Goal: Find specific page/section: Find specific page/section

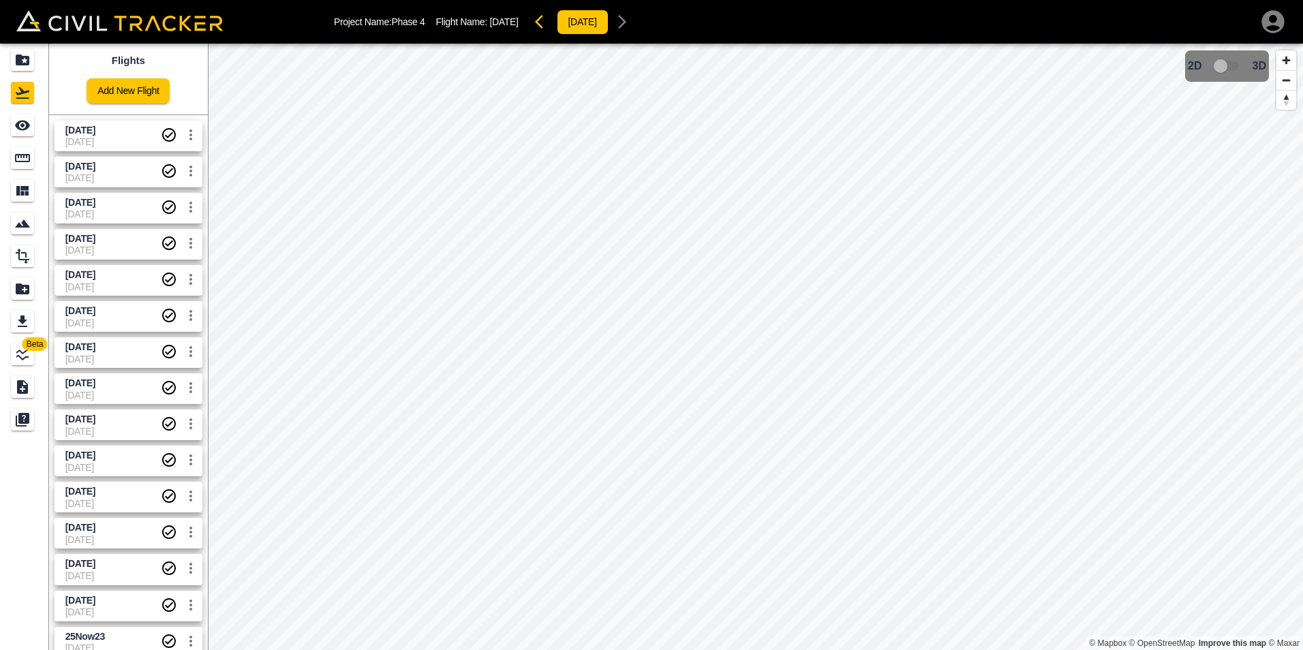
click at [121, 140] on span "[DATE]" at bounding box center [112, 141] width 95 height 11
click at [95, 136] on span "[DATE]" at bounding box center [112, 141] width 95 height 11
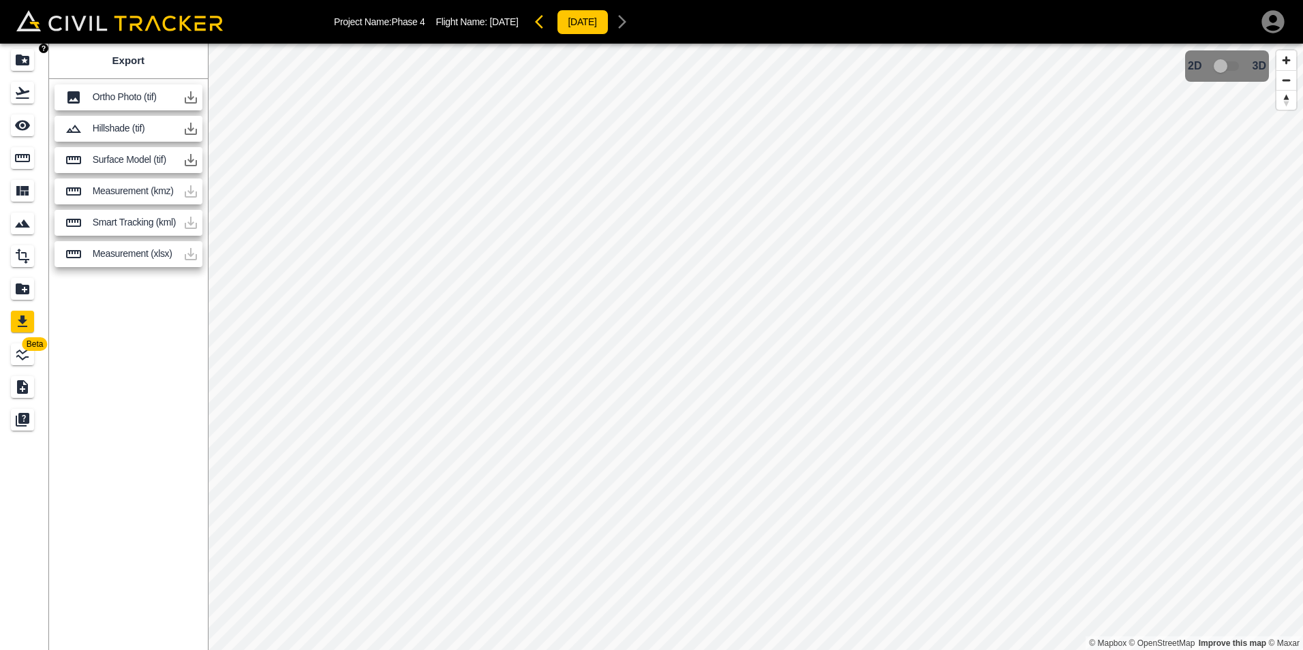
click at [26, 63] on icon "Projects" at bounding box center [23, 60] width 14 height 11
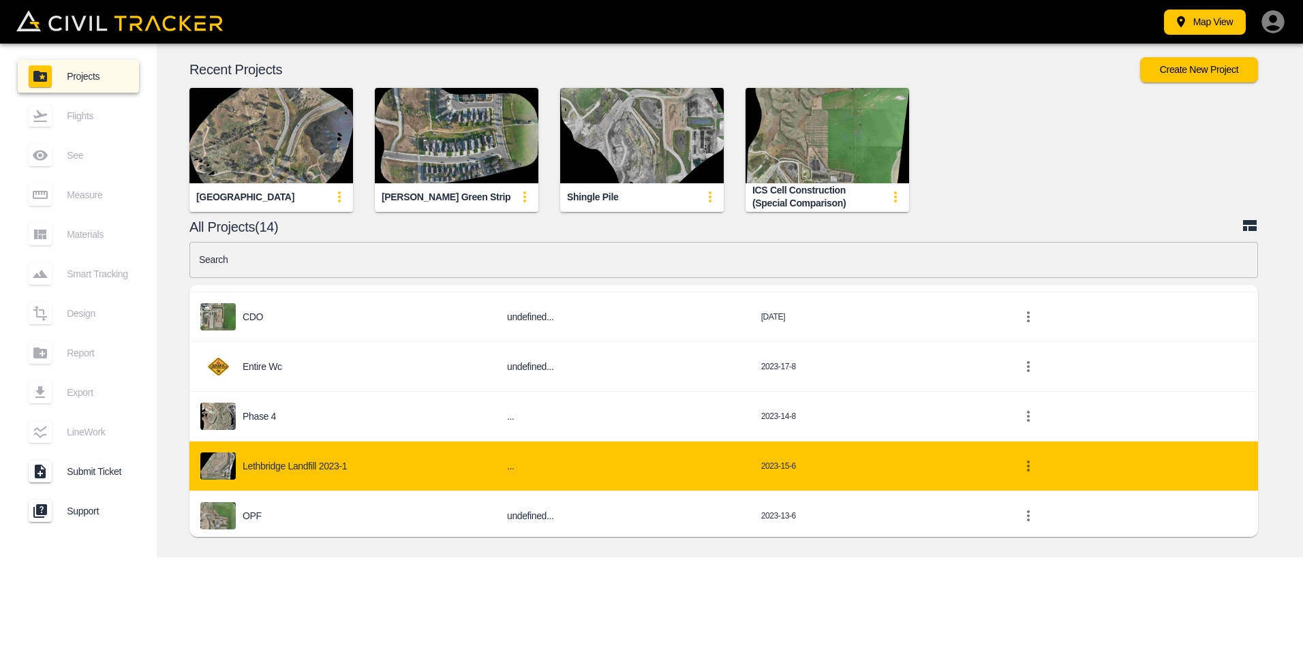
scroll to position [483, 0]
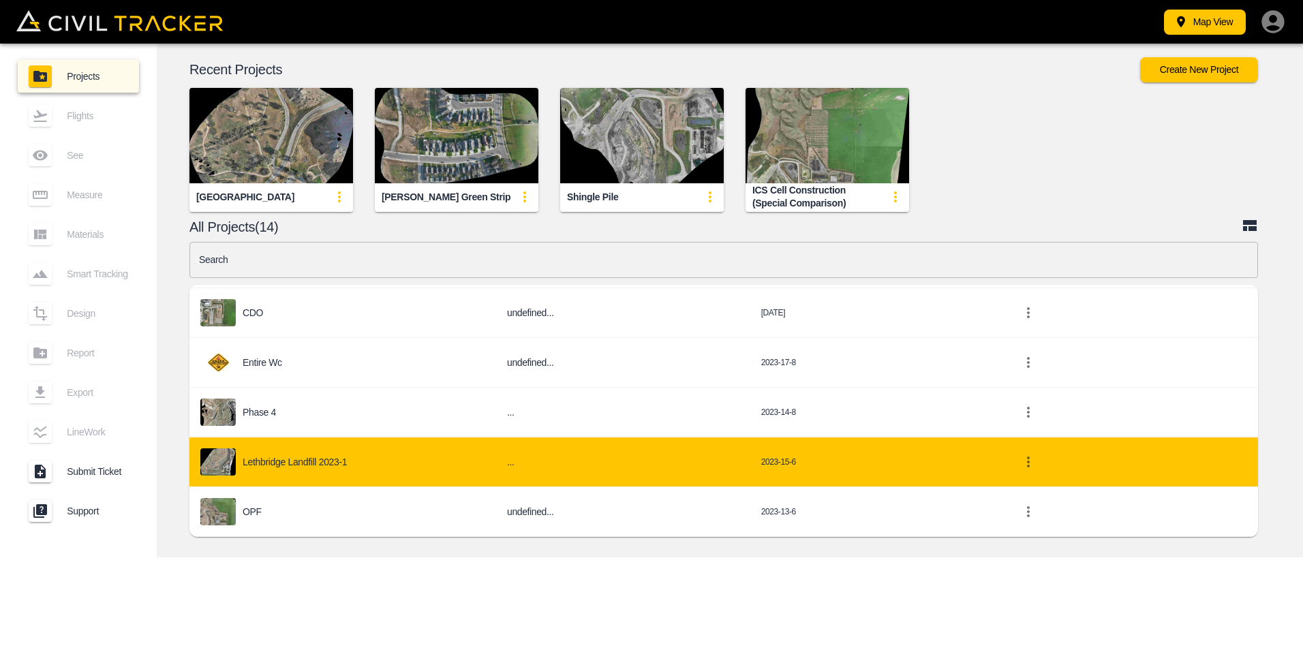
click at [312, 459] on p "Lethbridge Landfill 2023-1" at bounding box center [295, 462] width 104 height 11
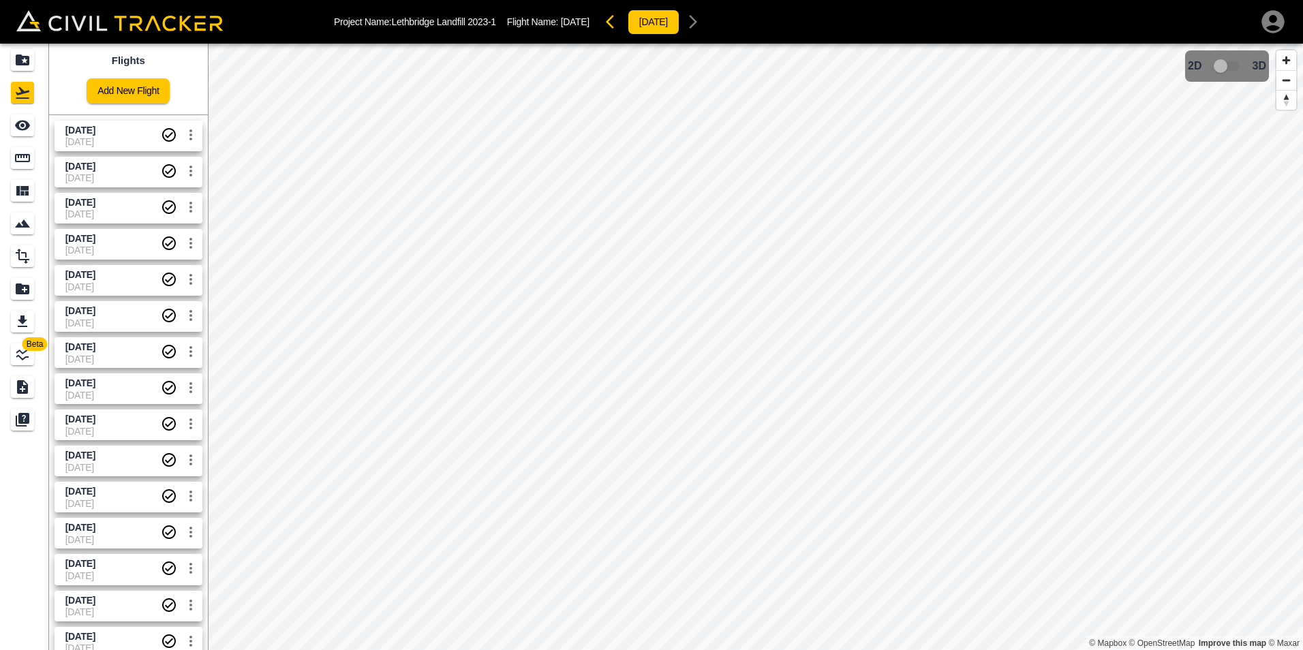
click at [103, 139] on span "[DATE]" at bounding box center [112, 141] width 95 height 11
click at [85, 172] on span "8-21-2025" at bounding box center [112, 177] width 95 height 11
click at [183, 119] on div "Beta Flights Add New Flight 2025-10-06 10-6-2025 2025-08-21 8-21-2025 2025-07-3…" at bounding box center [651, 347] width 1303 height 607
click at [95, 129] on span "[DATE]" at bounding box center [80, 130] width 30 height 11
click at [119, 172] on span "8-21-2025" at bounding box center [112, 177] width 95 height 11
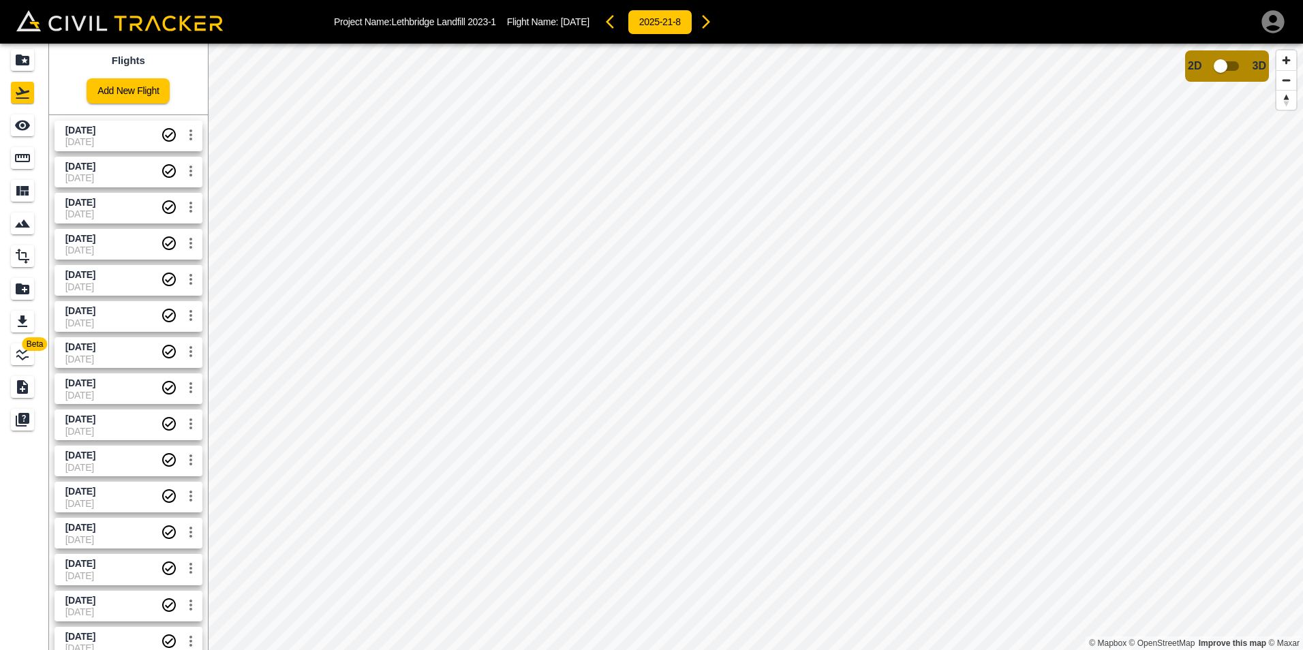
click at [113, 140] on span "[DATE]" at bounding box center [112, 141] width 95 height 11
click at [120, 170] on span "2025-08-21" at bounding box center [112, 166] width 95 height 13
click at [89, 130] on span "[DATE]" at bounding box center [80, 130] width 30 height 11
click at [95, 164] on span "2025-08-21" at bounding box center [80, 166] width 30 height 11
click at [116, 214] on span "[DATE]" at bounding box center [112, 214] width 95 height 11
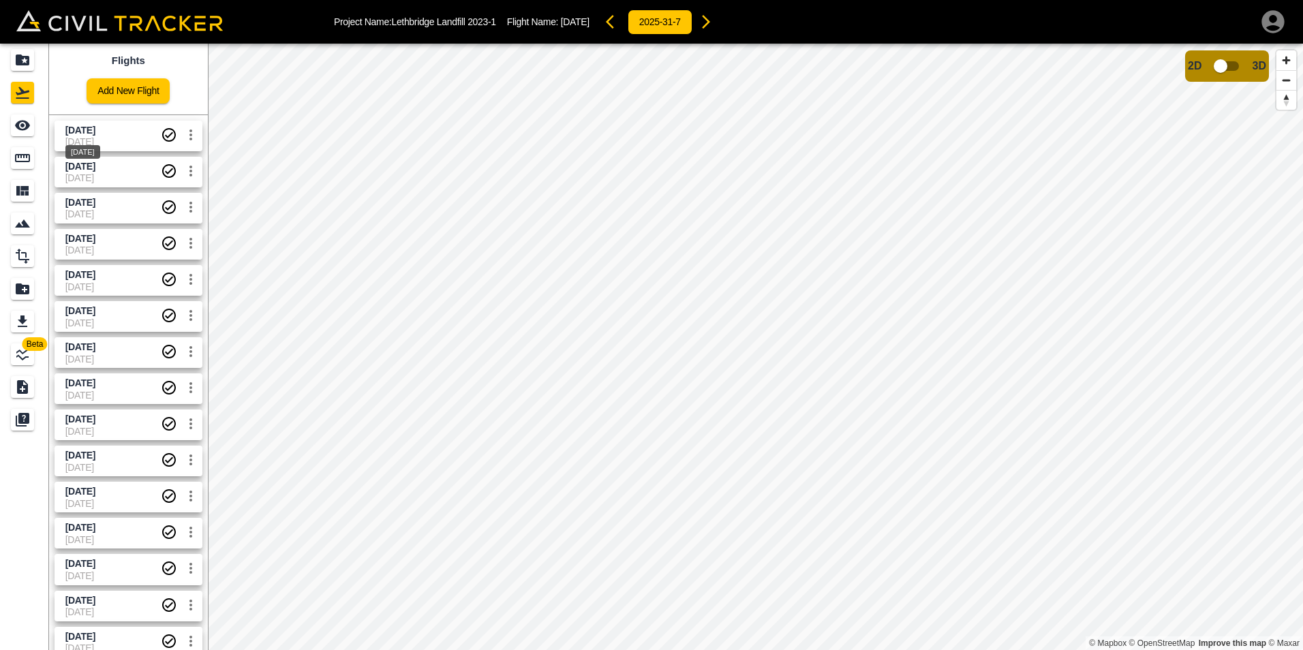
click at [85, 134] on span "[DATE]" at bounding box center [80, 130] width 30 height 11
click at [95, 135] on span "[DATE]" at bounding box center [80, 130] width 30 height 11
drag, startPoint x: 85, startPoint y: 138, endPoint x: 99, endPoint y: 166, distance: 30.5
click at [85, 139] on div "[DATE]" at bounding box center [82, 148] width 37 height 25
click at [100, 189] on div "2025-08-21" at bounding box center [82, 188] width 35 height 14
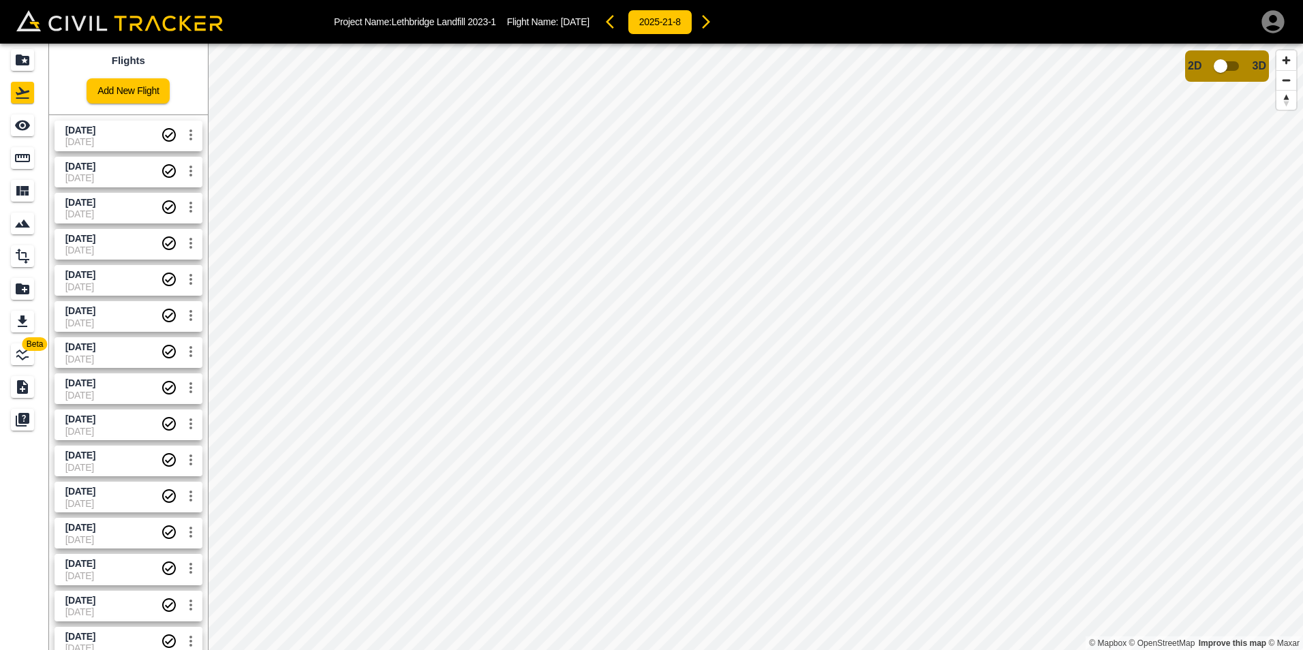
click at [102, 136] on span "[DATE]" at bounding box center [112, 141] width 95 height 11
click at [114, 173] on span "8-21-2025" at bounding box center [112, 177] width 95 height 11
click at [95, 130] on span "[DATE]" at bounding box center [80, 130] width 30 height 11
click at [95, 171] on span "2025-08-21" at bounding box center [80, 166] width 30 height 11
click at [114, 136] on span "[DATE]" at bounding box center [112, 130] width 95 height 13
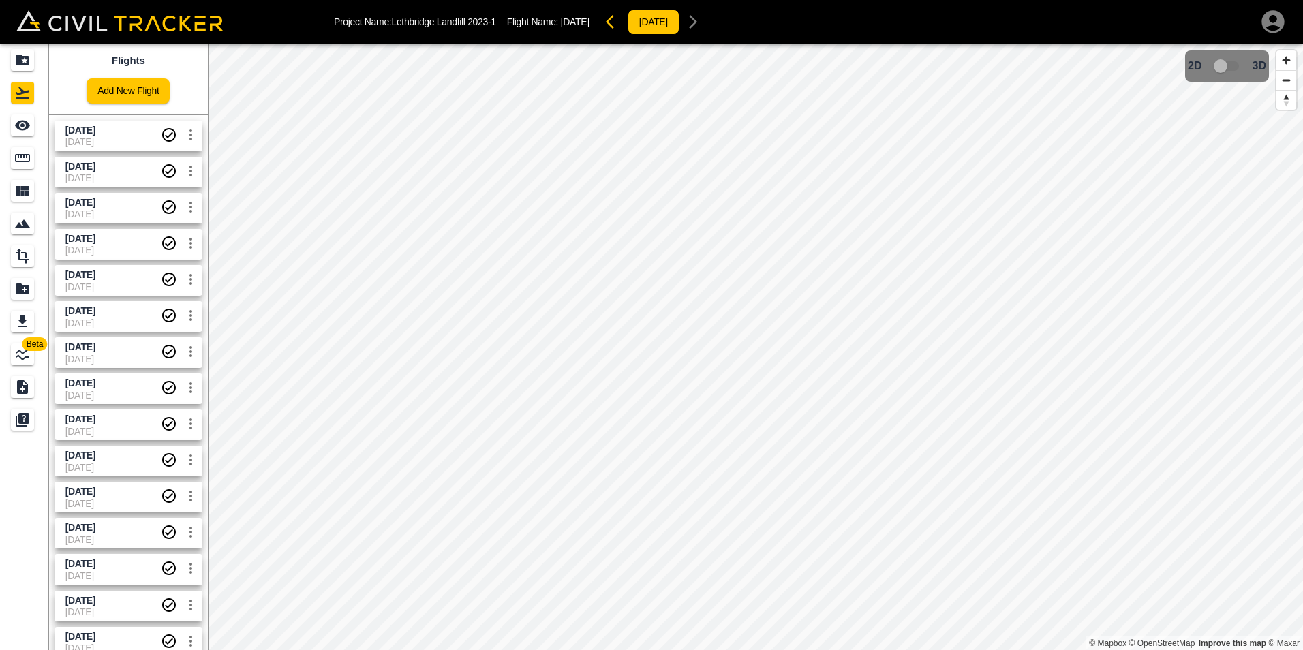
click at [95, 170] on span "2025-08-21" at bounding box center [80, 166] width 30 height 11
click at [102, 121] on link "2025-10-06 10-6-2025" at bounding box center [129, 136] width 148 height 31
click at [117, 183] on span "8-21-2025" at bounding box center [112, 177] width 95 height 11
click at [115, 140] on span "[DATE]" at bounding box center [112, 141] width 95 height 11
click at [115, 162] on span "2025-08-21" at bounding box center [112, 166] width 95 height 13
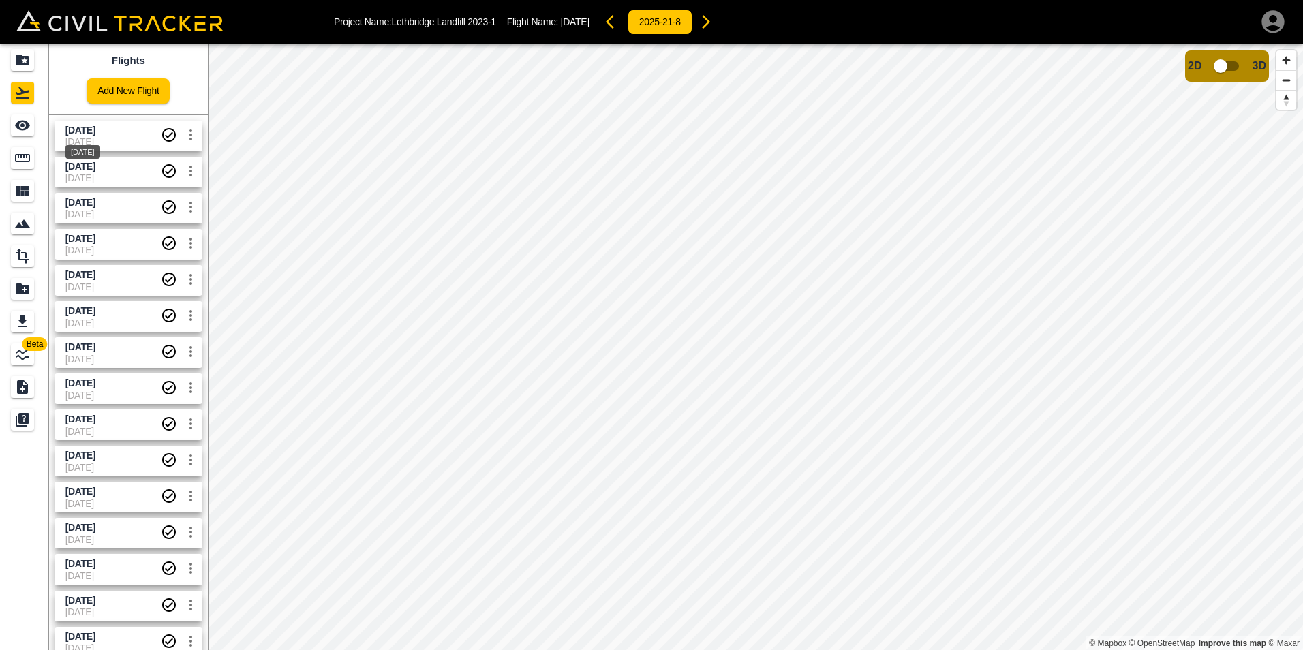
click at [95, 126] on span "[DATE]" at bounding box center [80, 130] width 30 height 11
click at [115, 166] on span "2025-08-21" at bounding box center [112, 166] width 95 height 13
click at [115, 169] on span "2025-08-21" at bounding box center [112, 166] width 95 height 13
click at [95, 134] on span "[DATE]" at bounding box center [80, 130] width 30 height 11
click at [95, 163] on span "2025-08-21" at bounding box center [80, 166] width 30 height 11
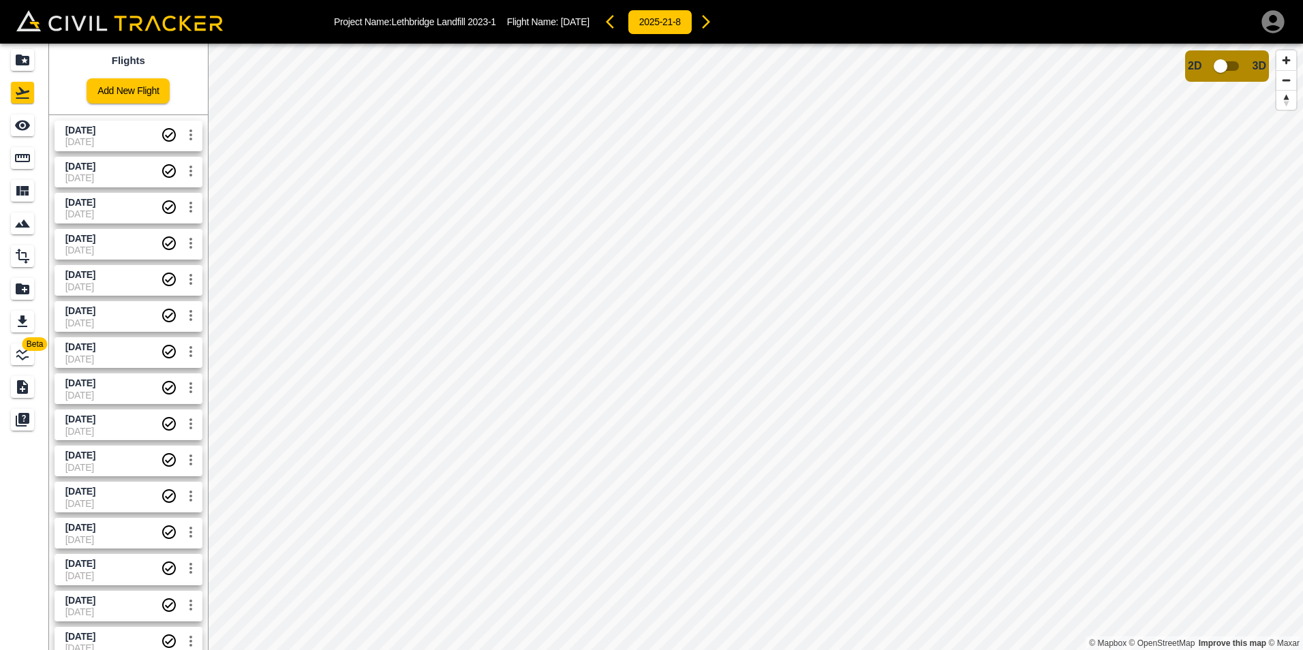
click at [115, 134] on span "[DATE]" at bounding box center [112, 130] width 95 height 13
click at [125, 177] on span "8-21-2025" at bounding box center [112, 177] width 95 height 11
click at [113, 136] on span "[DATE]" at bounding box center [112, 130] width 95 height 13
click at [129, 170] on span "2025-08-21" at bounding box center [112, 166] width 95 height 13
click at [104, 123] on link "2025-10-06 10-6-2025" at bounding box center [129, 136] width 148 height 31
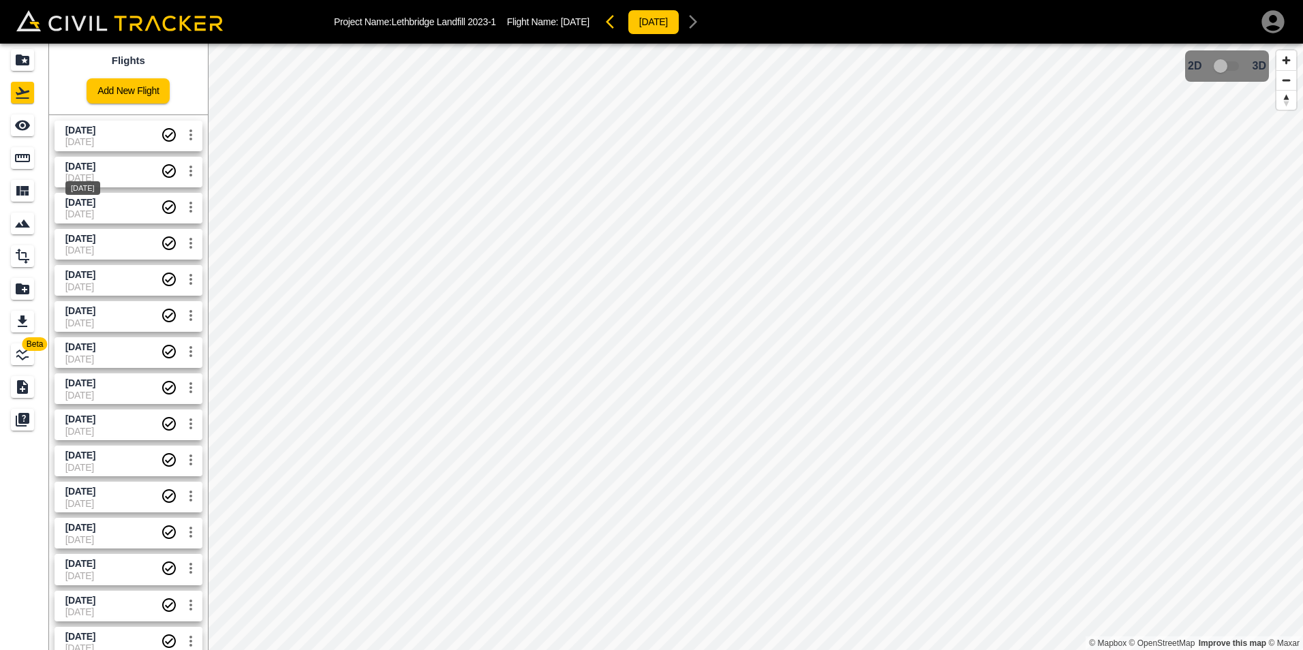
click at [102, 172] on div "2025-08-21" at bounding box center [82, 184] width 37 height 25
click at [118, 137] on span "[DATE]" at bounding box center [112, 141] width 95 height 11
click at [111, 142] on span "[DATE]" at bounding box center [112, 141] width 95 height 11
click at [93, 133] on span "[DATE]" at bounding box center [80, 130] width 30 height 11
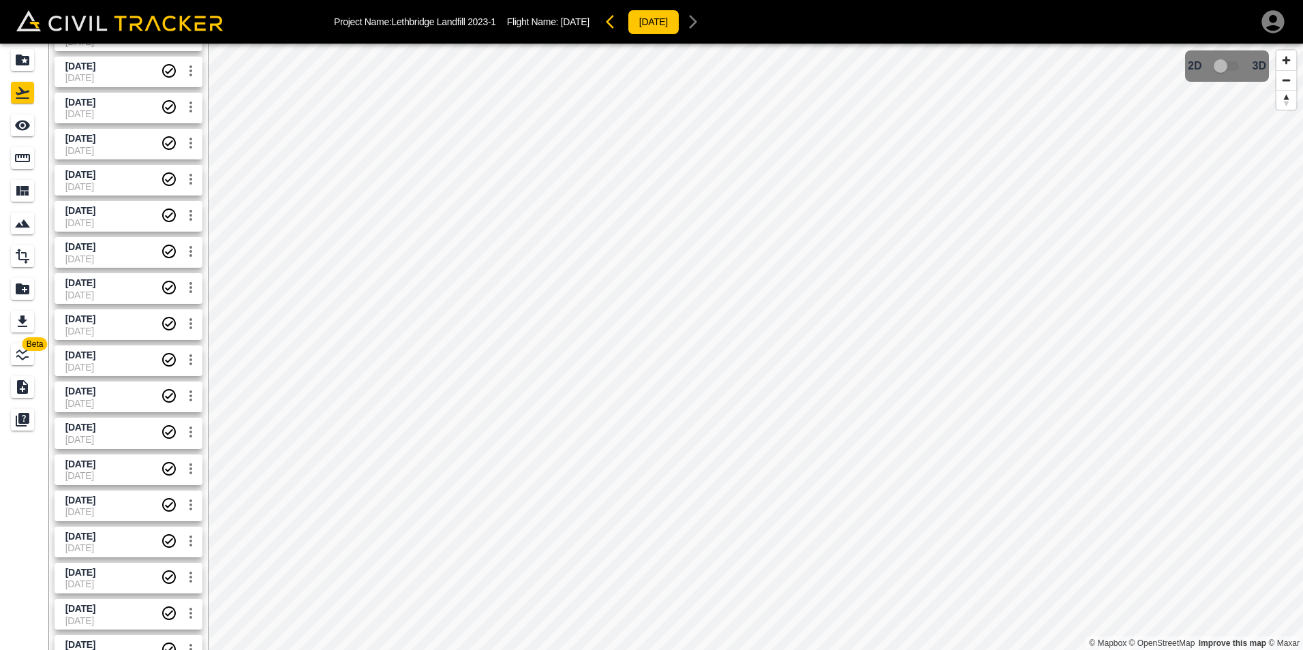
click at [121, 542] on span "2024-10-17" at bounding box center [112, 536] width 95 height 13
click at [123, 609] on span "2024-09-16" at bounding box center [112, 609] width 95 height 13
click at [122, 568] on span "2024-10-08" at bounding box center [112, 572] width 95 height 13
click at [123, 611] on span "2024-09-16" at bounding box center [112, 609] width 95 height 13
click at [103, 76] on span "[DATE]" at bounding box center [112, 77] width 95 height 11
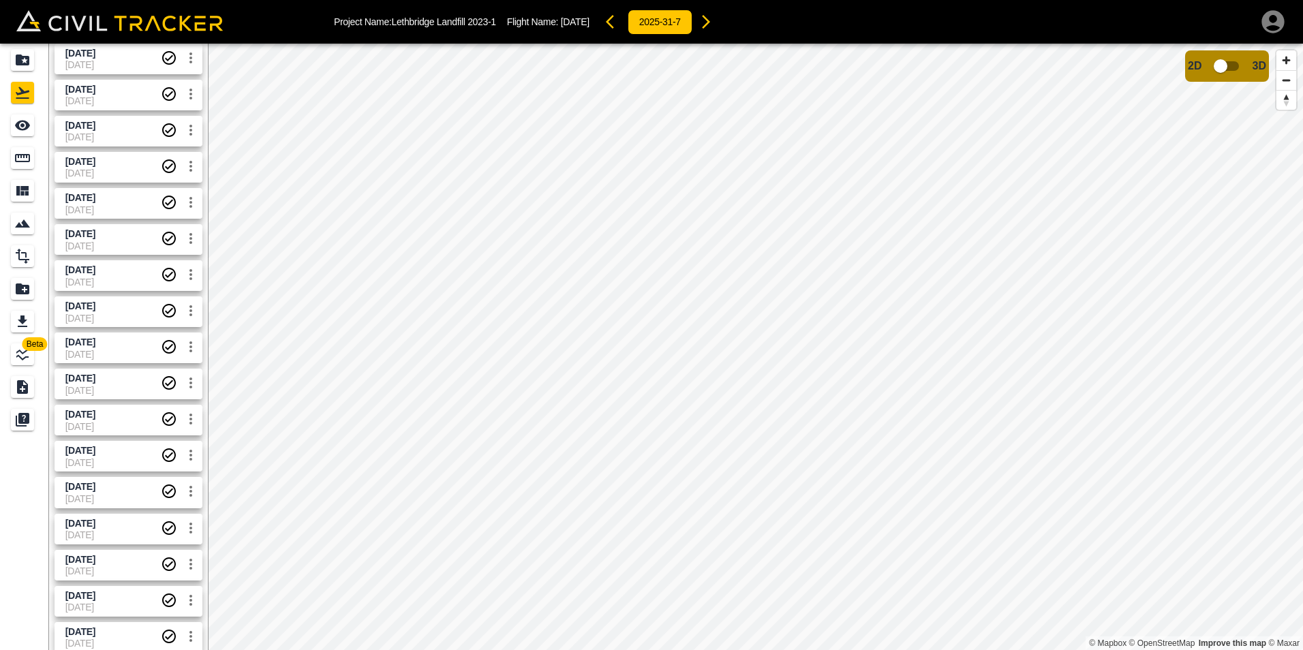
scroll to position [0, 0]
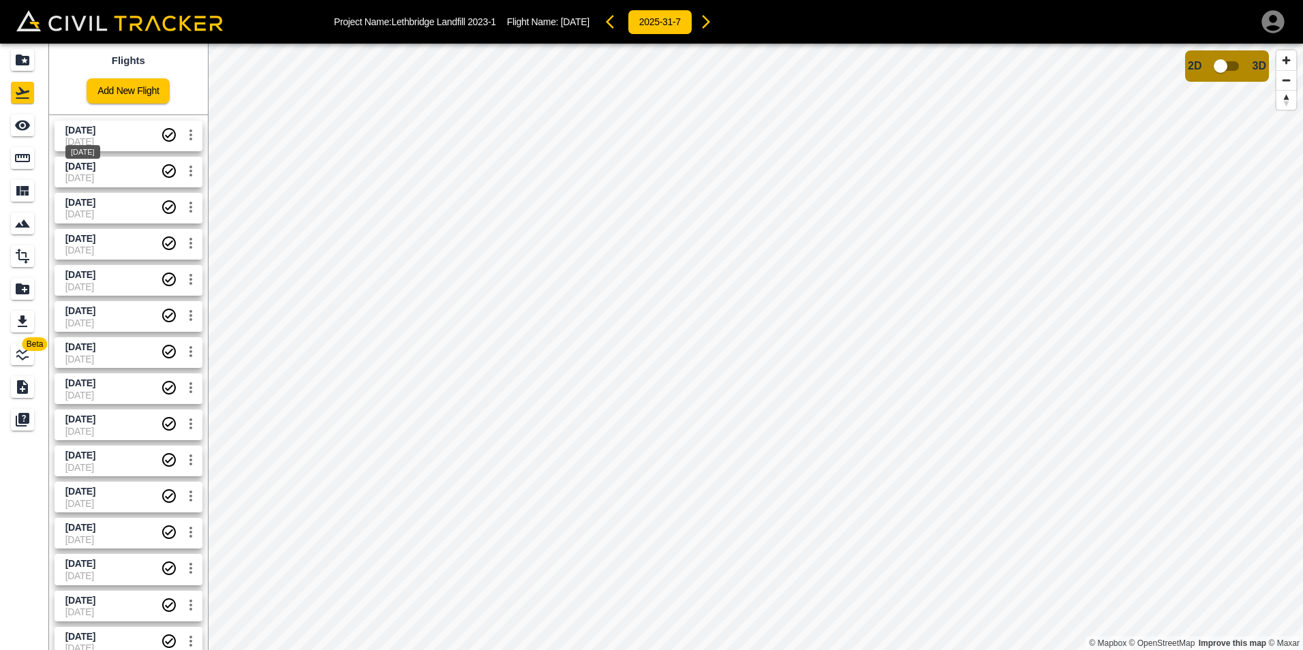
click at [95, 127] on span "[DATE]" at bounding box center [80, 130] width 30 height 11
click at [102, 138] on div "[DATE]" at bounding box center [82, 148] width 37 height 25
click at [138, 126] on span "[DATE]" at bounding box center [112, 130] width 95 height 13
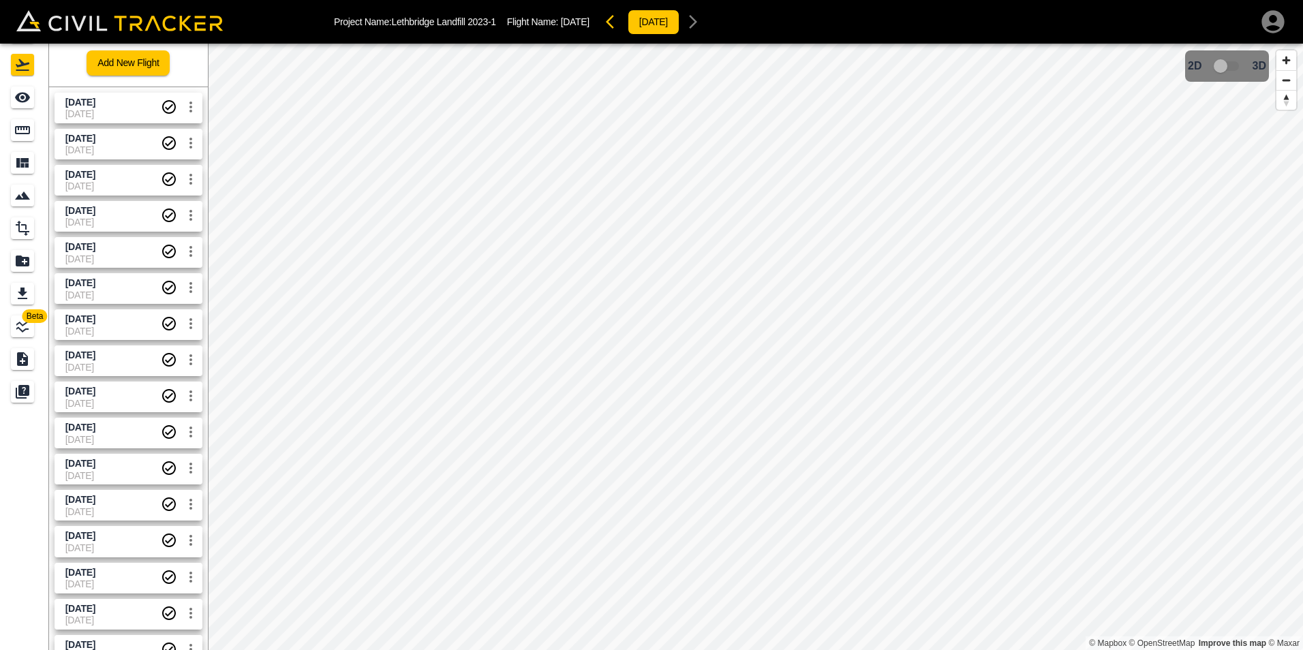
scroll to position [44, 0]
